Goal: Information Seeking & Learning: Find specific fact

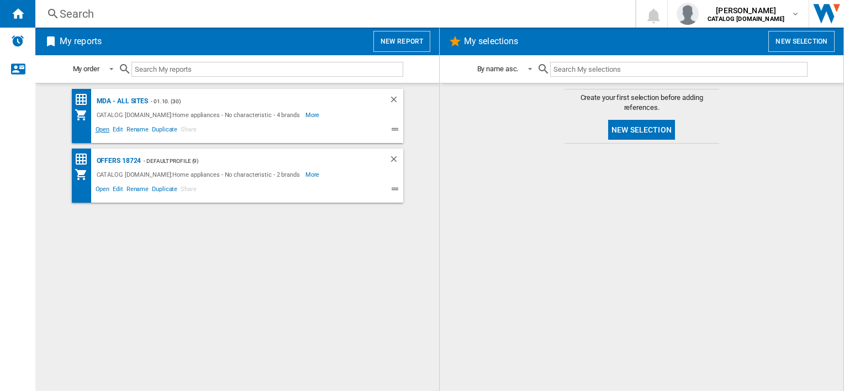
click at [100, 126] on span "Open" at bounding box center [103, 130] width 18 height 13
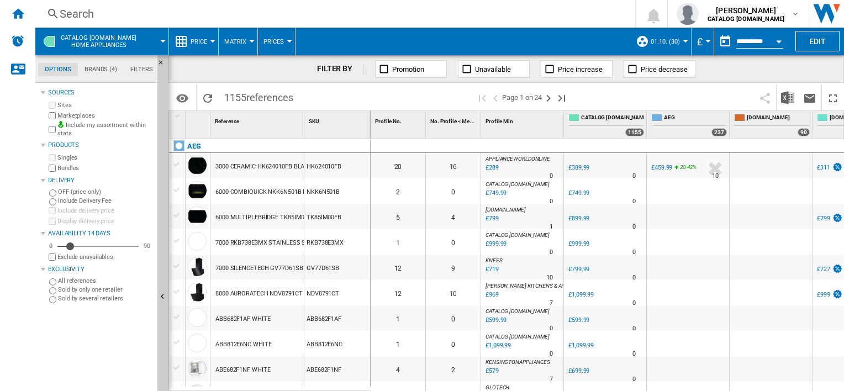
click at [330, 14] on div "Search" at bounding box center [333, 13] width 547 height 15
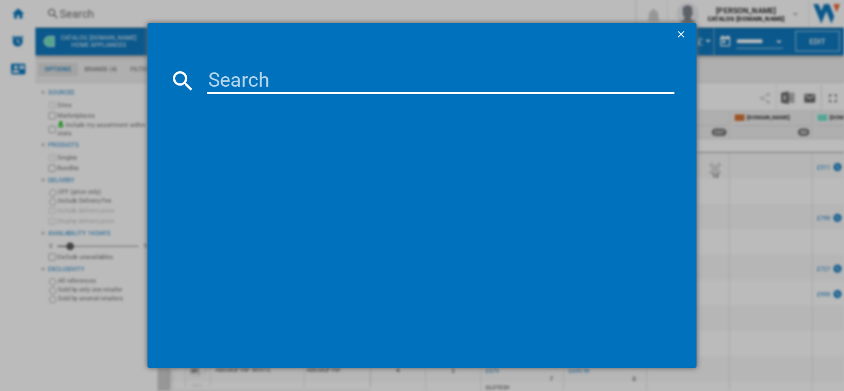
click at [347, 81] on input at bounding box center [440, 80] width 467 height 27
paste input "OB6SM261UB"
type input "OB6SM261UB"
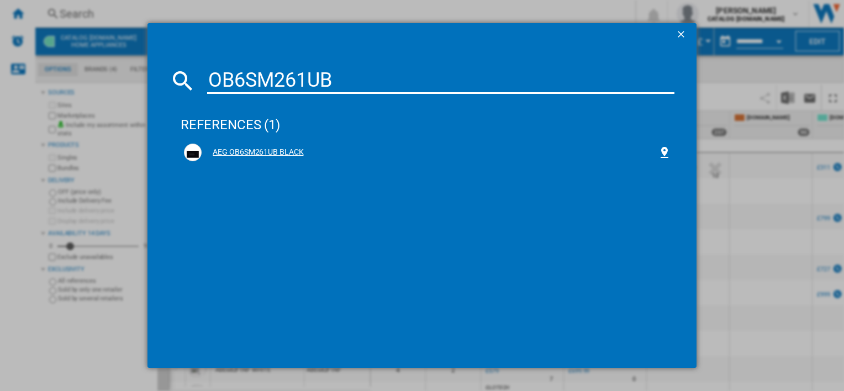
click at [283, 155] on div "AEG OB6SM261UB BLACK" at bounding box center [430, 152] width 456 height 11
